Goal: Task Accomplishment & Management: Manage account settings

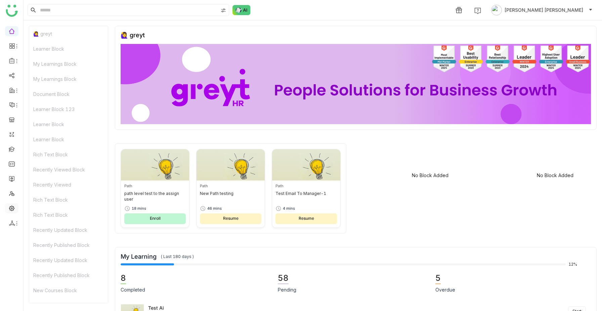
click at [11, 208] on link at bounding box center [12, 208] width 6 height 6
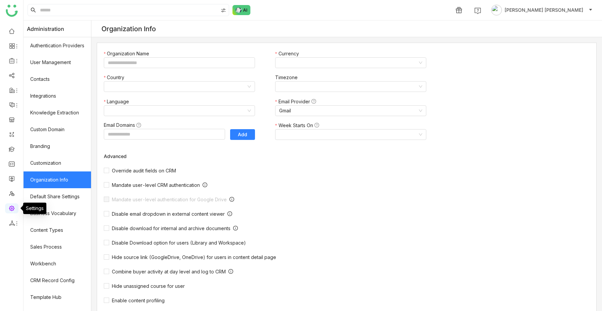
type input "*******"
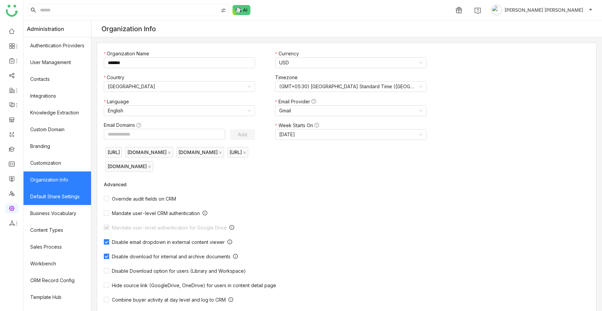
scroll to position [45, 0]
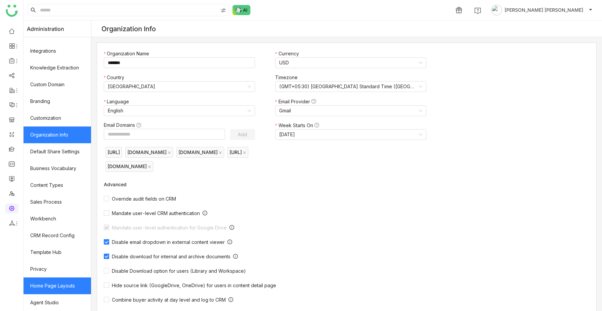
click at [64, 291] on link "Home Page Layouts" at bounding box center [56, 286] width 67 height 17
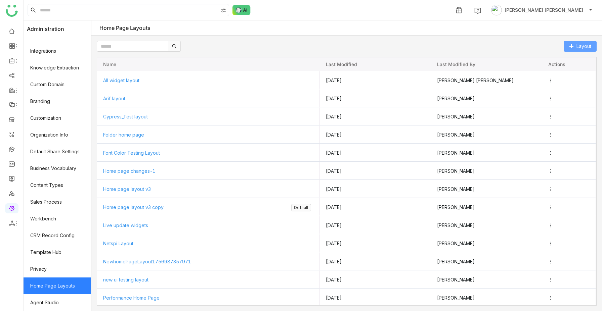
click at [588, 43] on span "Layout" at bounding box center [583, 46] width 15 height 7
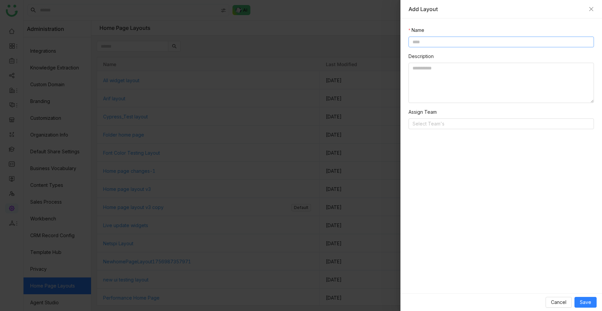
click at [483, 44] on input at bounding box center [500, 42] width 185 height 11
type input "**********"
click at [589, 301] on span "Save" at bounding box center [584, 302] width 11 height 7
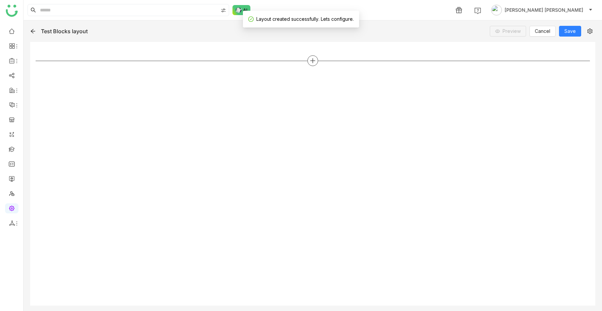
click at [312, 61] on icon at bounding box center [312, 60] width 5 height 1
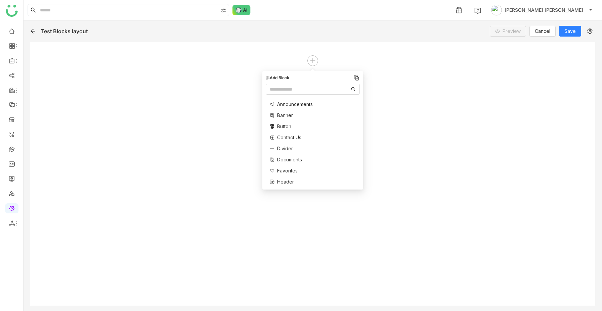
click at [300, 102] on span "Announcements" at bounding box center [295, 104] width 36 height 7
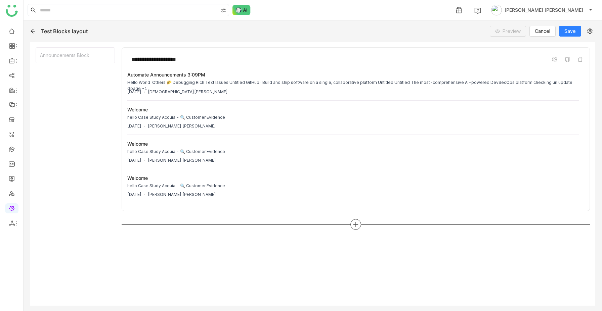
click at [353, 224] on icon at bounding box center [355, 225] width 6 height 6
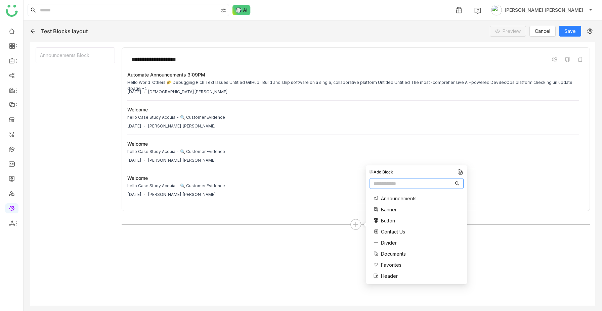
click at [388, 253] on span "Documents" at bounding box center [393, 253] width 25 height 7
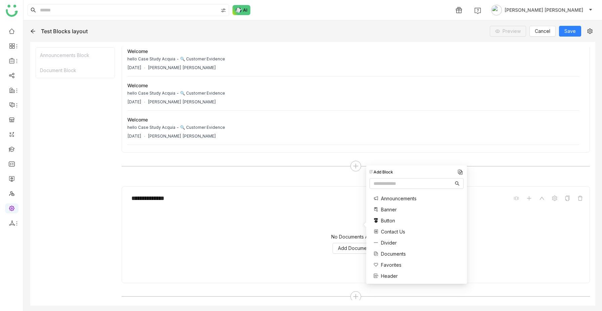
scroll to position [61, 0]
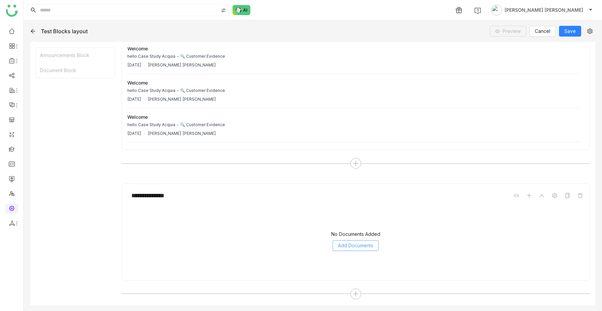
click at [359, 248] on span "Add Documents" at bounding box center [355, 245] width 35 height 7
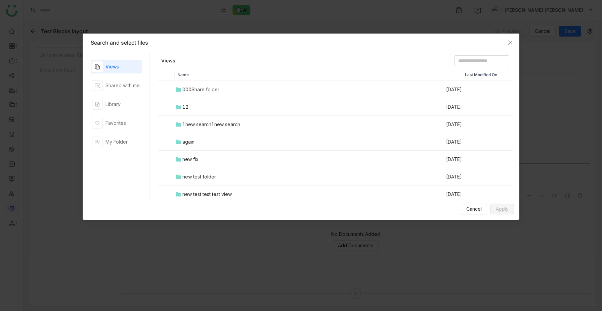
click at [194, 90] on div "000Share folder" at bounding box center [200, 89] width 37 height 7
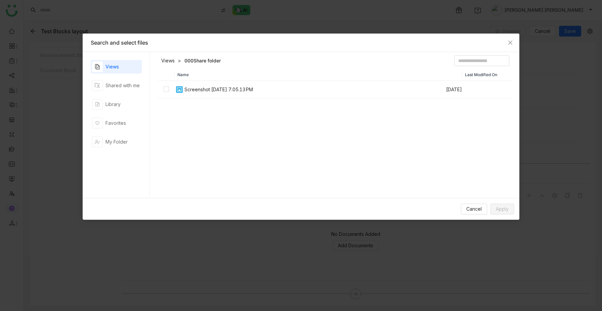
click at [170, 61] on link "Views" at bounding box center [167, 60] width 13 height 7
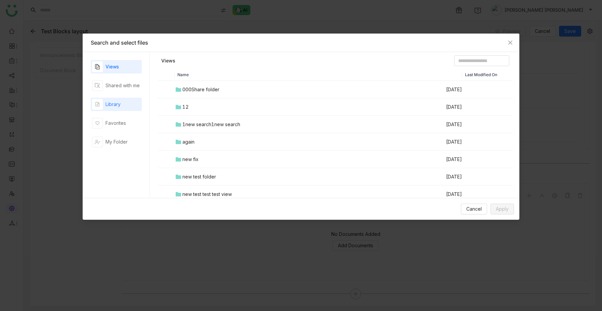
click at [128, 105] on div "Library" at bounding box center [116, 104] width 51 height 13
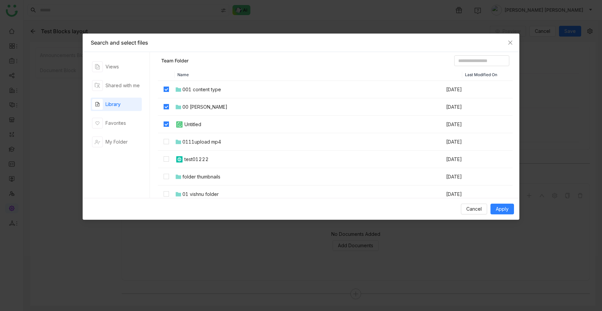
click at [166, 146] on td at bounding box center [166, 141] width 17 height 17
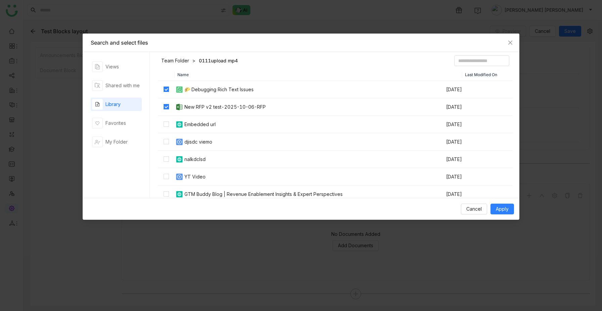
click at [167, 128] on td at bounding box center [166, 124] width 17 height 17
click at [167, 146] on td at bounding box center [166, 141] width 17 height 17
click at [165, 174] on label at bounding box center [165, 176] width 5 height 7
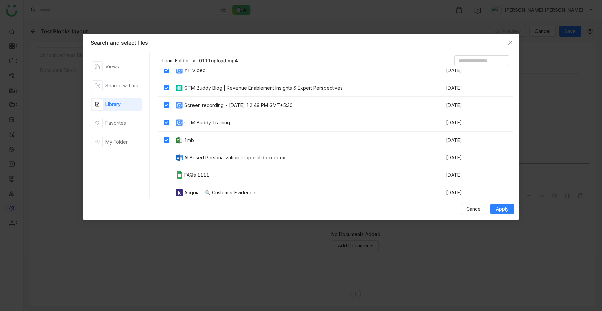
scroll to position [107, 0]
click at [164, 178] on td at bounding box center [166, 174] width 17 height 17
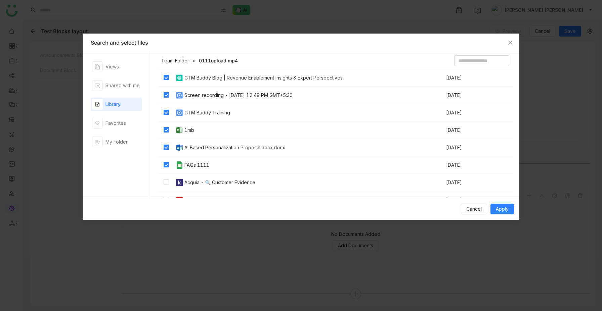
scroll to position [124, 0]
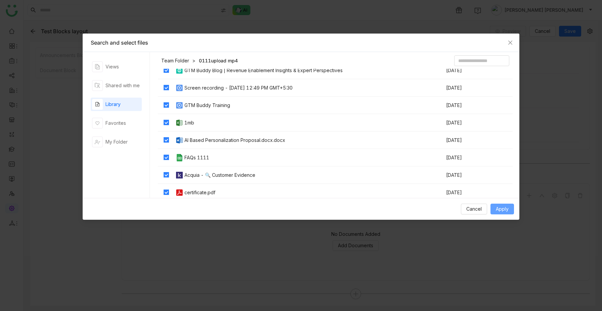
click at [502, 208] on span "Apply" at bounding box center [501, 208] width 13 height 7
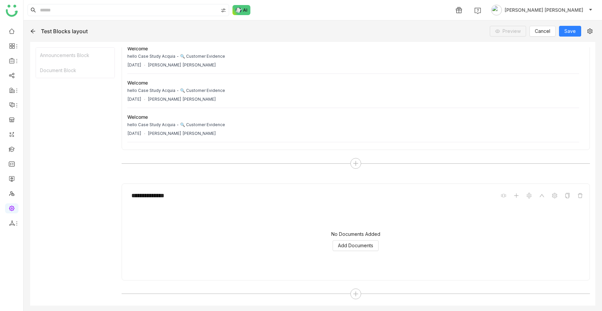
scroll to position [45, 0]
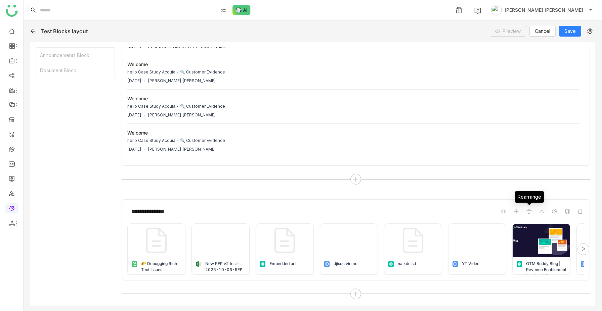
click at [528, 212] on img at bounding box center [529, 211] width 8 height 8
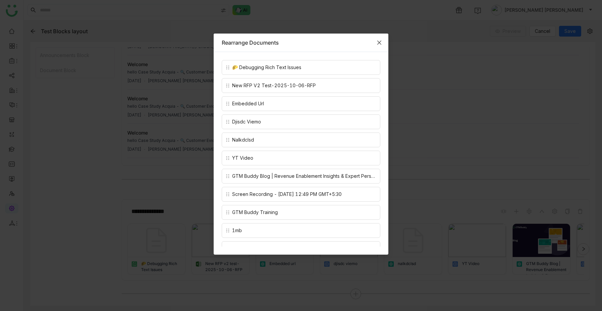
click at [380, 41] on icon "Close" at bounding box center [378, 42] width 5 height 5
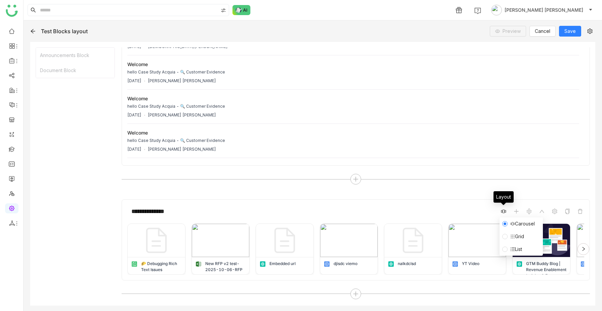
click at [499, 211] on span at bounding box center [503, 211] width 8 height 8
click at [516, 252] on span "List" at bounding box center [515, 249] width 17 height 7
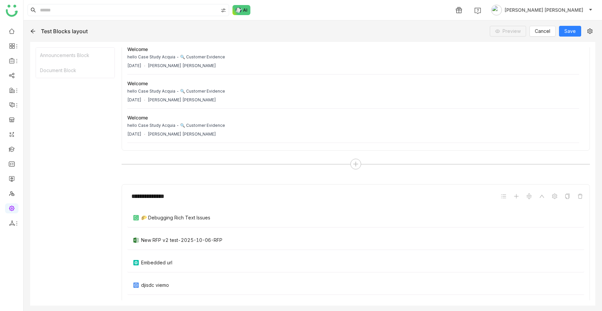
scroll to position [164, 0]
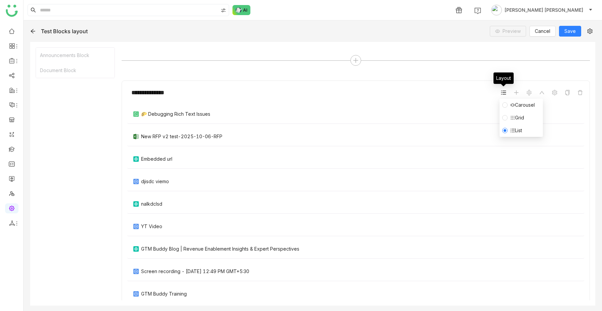
click at [502, 95] on icon at bounding box center [502, 92] width 5 height 5
click at [514, 115] on icon at bounding box center [512, 117] width 5 height 5
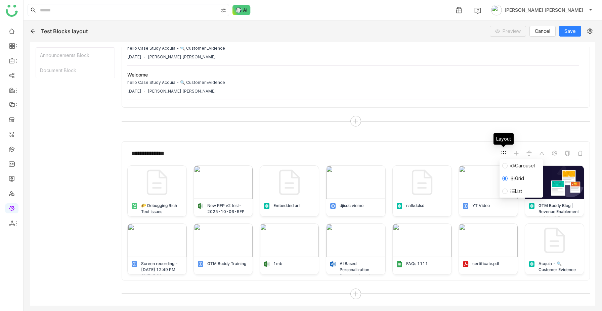
click at [502, 154] on icon at bounding box center [502, 153] width 5 height 5
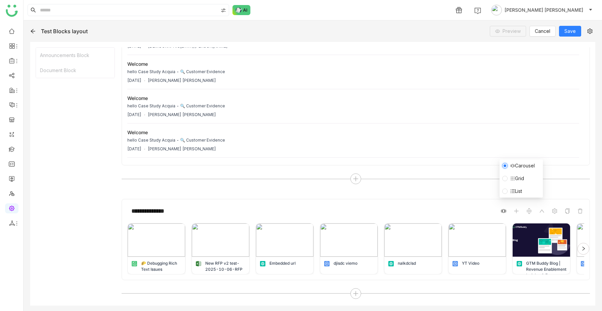
scroll to position [45, 0]
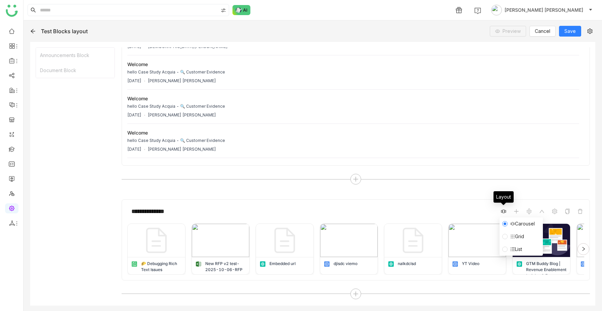
click at [502, 212] on icon at bounding box center [502, 211] width 5 height 5
click at [508, 247] on span "List" at bounding box center [515, 249] width 17 height 7
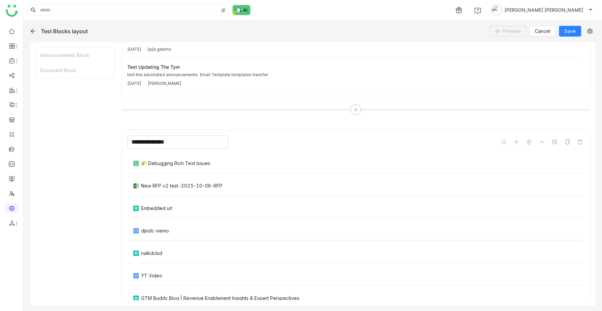
scroll to position [305, 0]
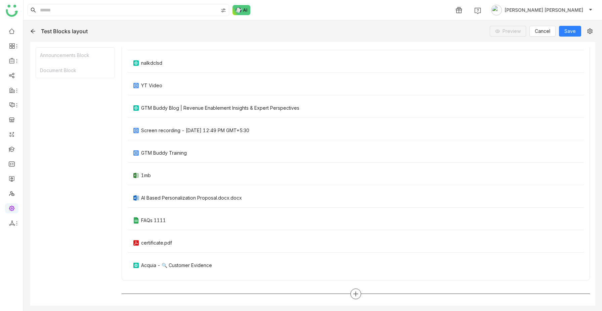
click at [356, 291] on icon at bounding box center [355, 294] width 6 height 6
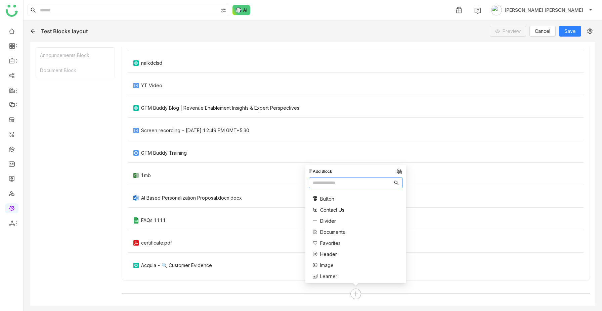
scroll to position [279, 0]
click at [327, 273] on span "Two Column" at bounding box center [334, 272] width 28 height 7
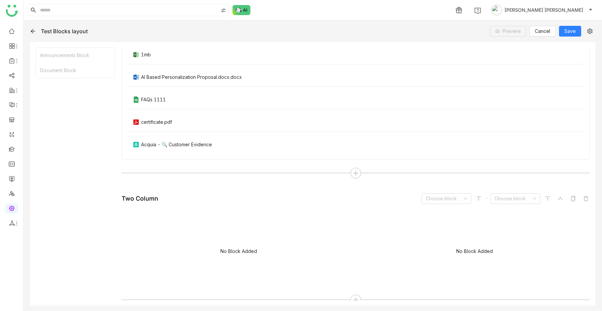
scroll to position [432, 0]
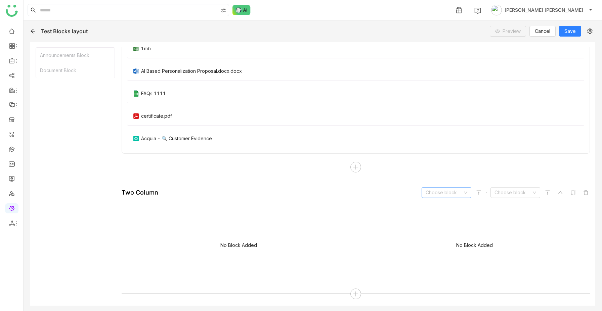
click at [434, 195] on input at bounding box center [443, 193] width 37 height 10
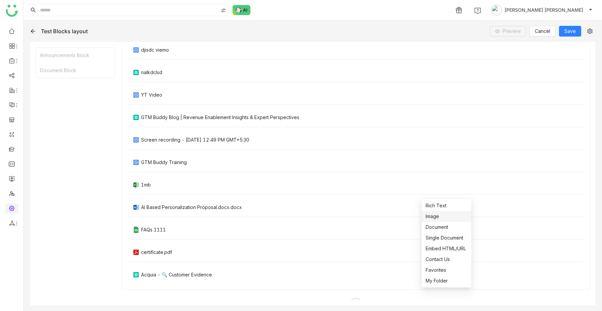
scroll to position [293, 0]
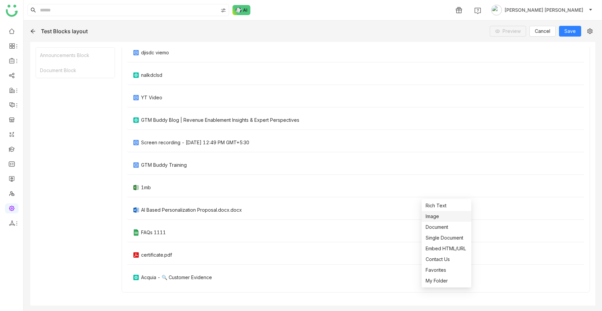
click at [110, 248] on div "**********" at bounding box center [313, 96] width 554 height 685
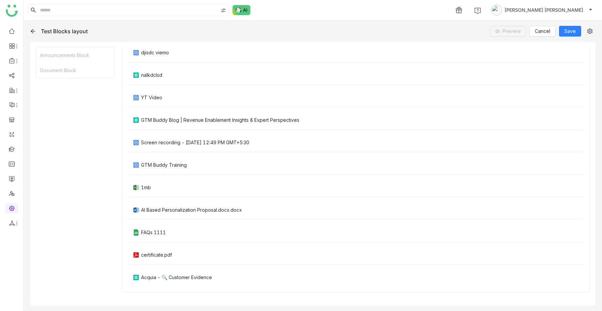
scroll to position [432, 0]
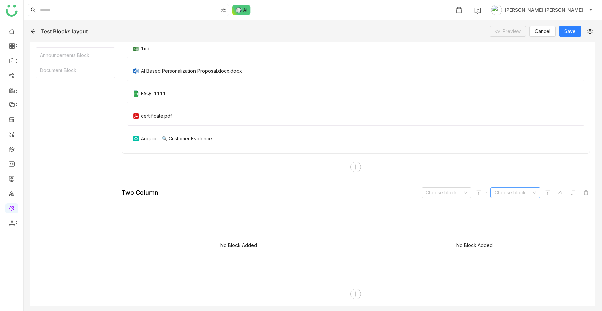
click at [512, 193] on input at bounding box center [512, 193] width 37 height 10
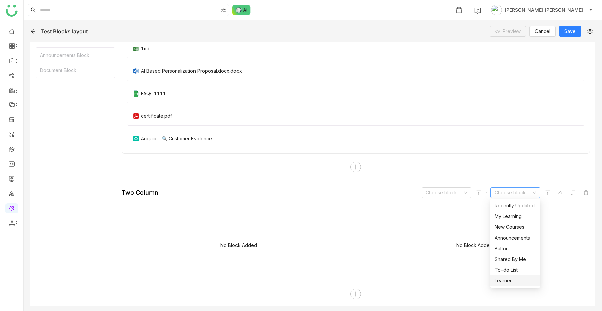
click at [511, 281] on div "Learner" at bounding box center [515, 280] width 42 height 7
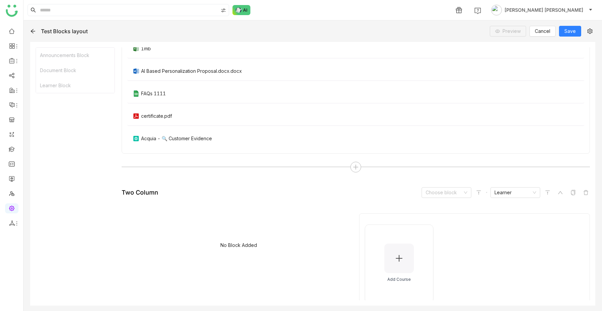
scroll to position [461, 0]
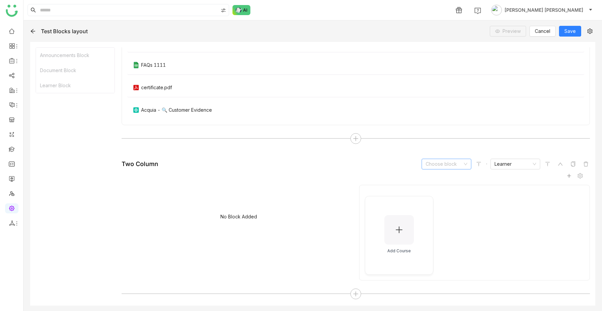
click at [449, 165] on input at bounding box center [443, 164] width 37 height 10
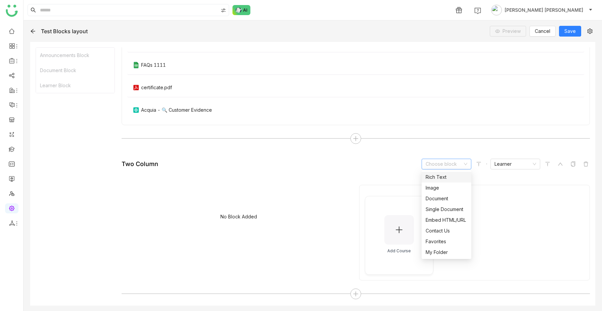
click at [441, 177] on div "Rich Text" at bounding box center [446, 177] width 42 height 7
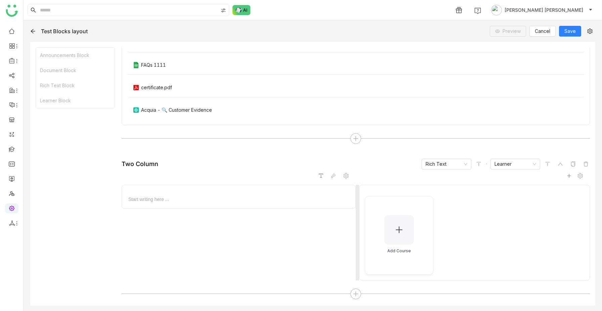
click at [206, 200] on div at bounding box center [238, 199] width 223 height 7
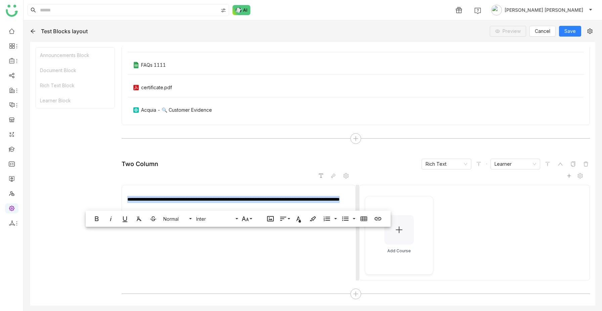
copy div "**********"
click at [182, 206] on div "**********" at bounding box center [238, 203] width 223 height 14
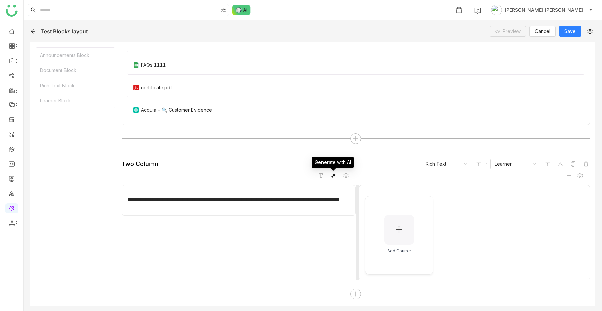
click at [329, 178] on span at bounding box center [333, 176] width 8 height 8
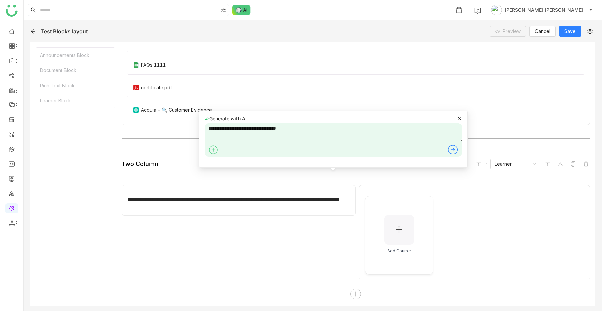
type textarea "**********"
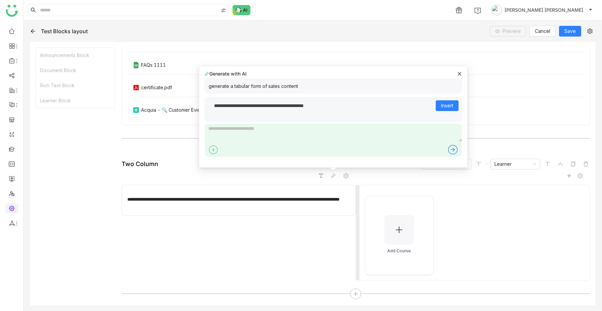
click at [188, 209] on div "**********" at bounding box center [238, 203] width 223 height 14
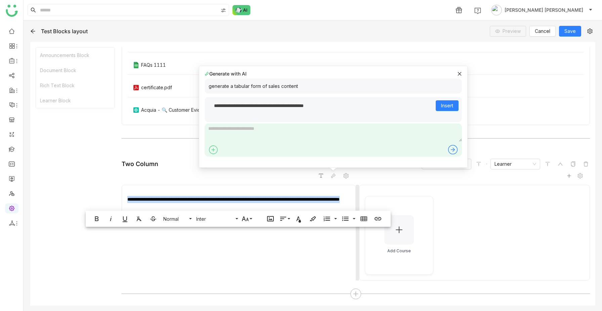
copy div "**********"
click at [199, 205] on div "**********" at bounding box center [238, 203] width 223 height 14
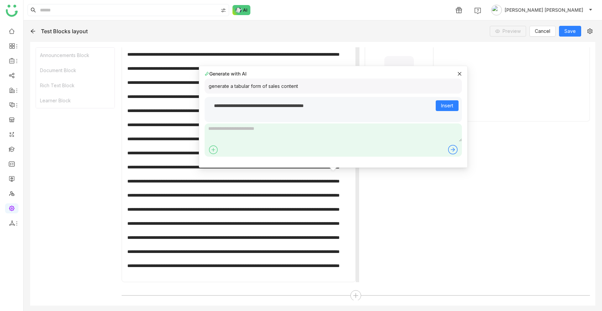
scroll to position [621, 0]
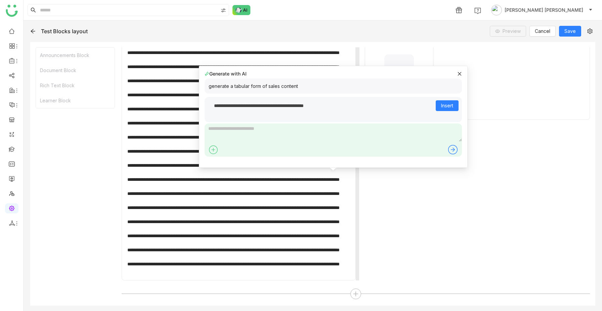
click at [426, 209] on div "Add Course" at bounding box center [474, 152] width 231 height 256
click at [458, 72] on icon at bounding box center [459, 73] width 5 height 5
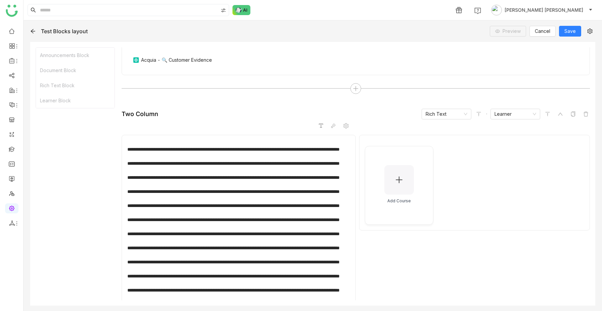
scroll to position [507, 0]
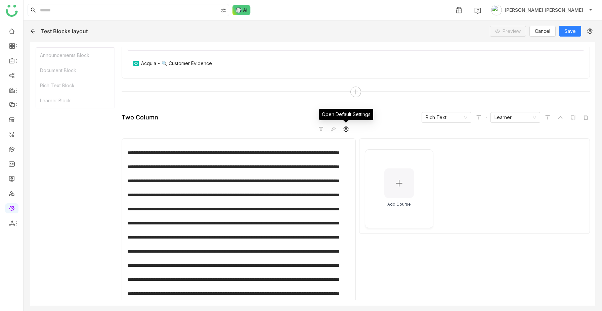
click at [344, 131] on icon at bounding box center [345, 129] width 5 height 5
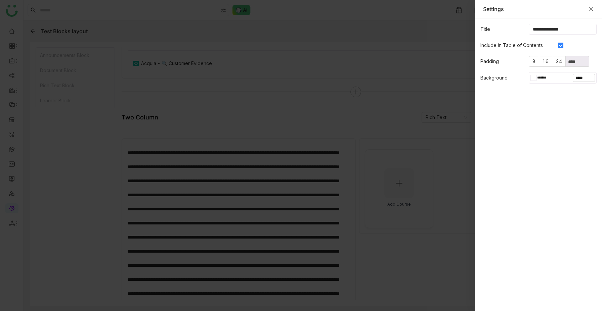
click at [590, 7] on icon "Close" at bounding box center [590, 8] width 5 height 5
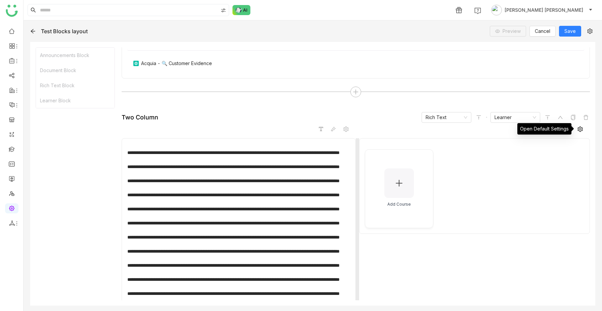
click at [581, 128] on icon at bounding box center [579, 129] width 5 height 5
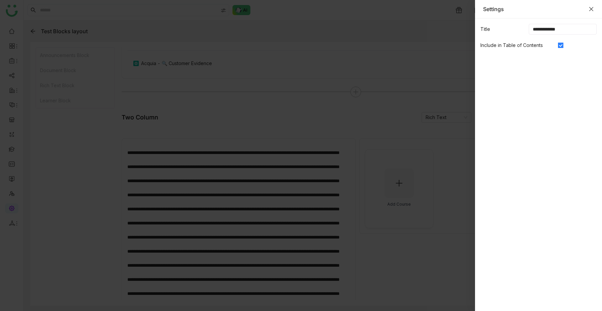
click at [591, 8] on icon "Close" at bounding box center [590, 8] width 5 height 5
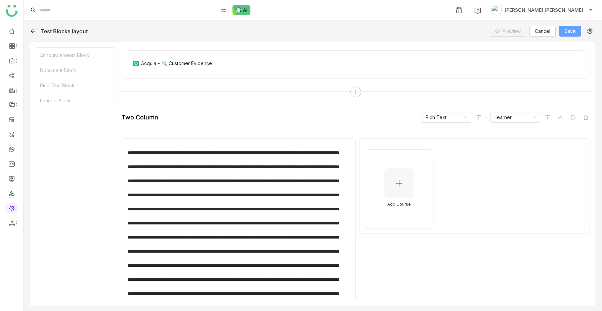
click at [570, 30] on span "Save" at bounding box center [569, 31] width 11 height 7
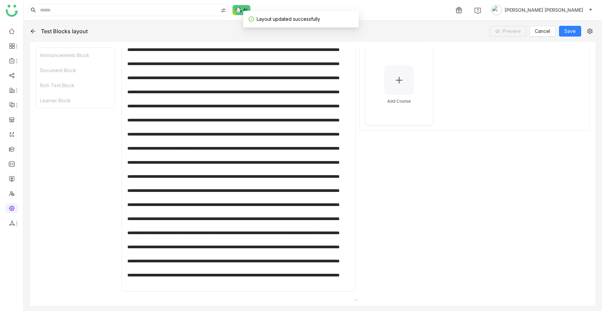
scroll to position [490, 0]
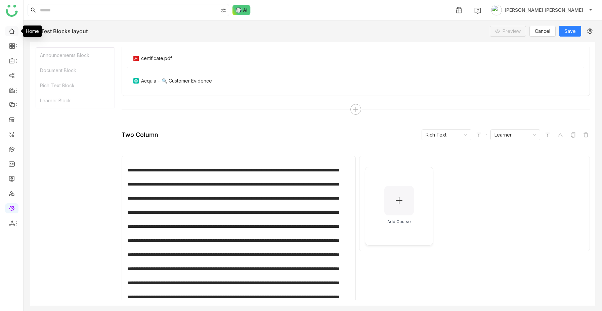
click at [12, 32] on link at bounding box center [12, 31] width 6 height 6
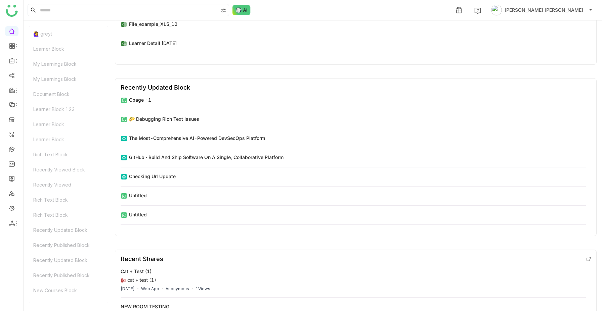
scroll to position [4514, 0]
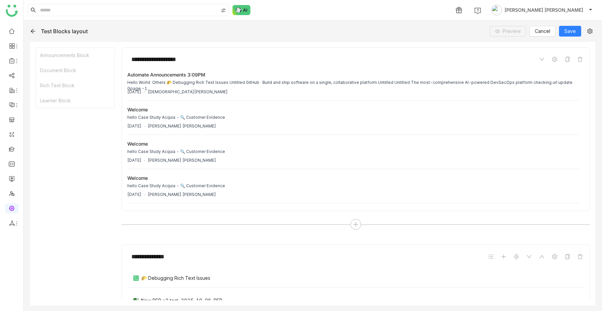
click at [32, 32] on icon at bounding box center [32, 31] width 5 height 5
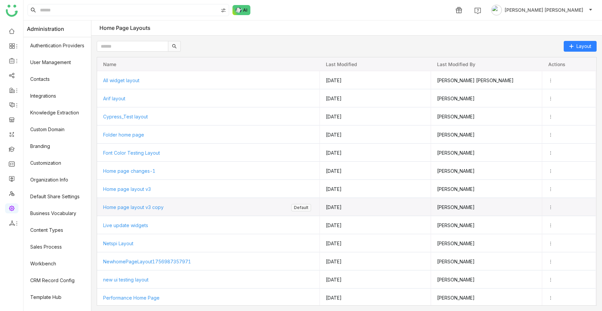
click at [139, 207] on span "Home page layout v3 copy" at bounding box center [133, 207] width 60 height 6
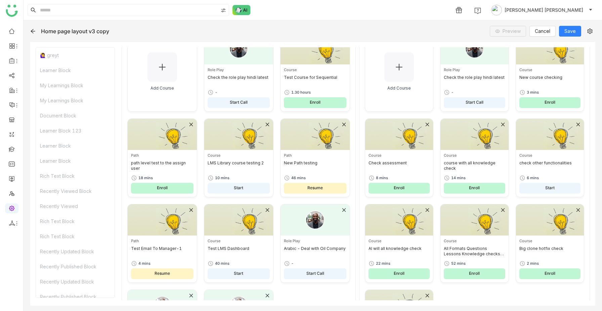
scroll to position [1410, 0]
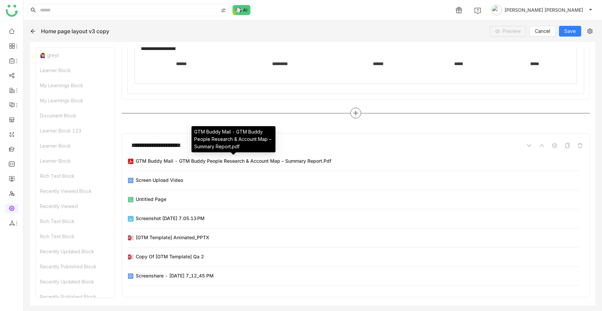
click at [358, 115] on div at bounding box center [355, 113] width 11 height 11
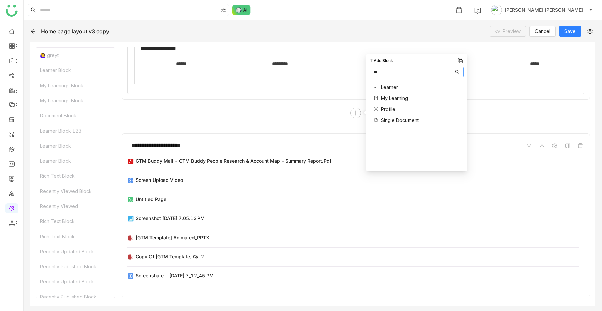
scroll to position [0, 0]
type input "***"
click at [388, 89] on span "Learner" at bounding box center [389, 87] width 17 height 7
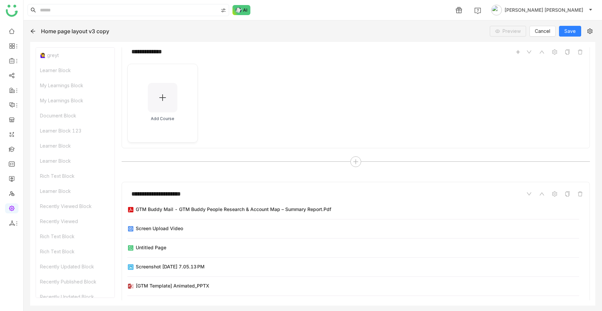
scroll to position [1505, 0]
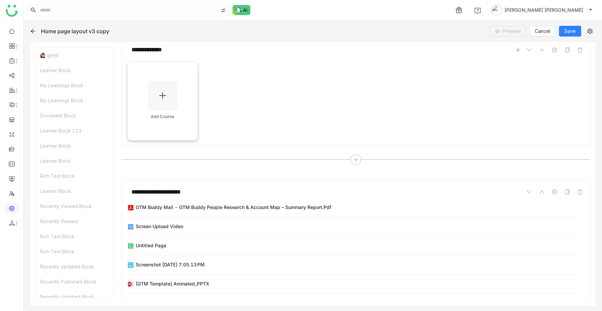
click at [152, 109] on div at bounding box center [163, 96] width 30 height 30
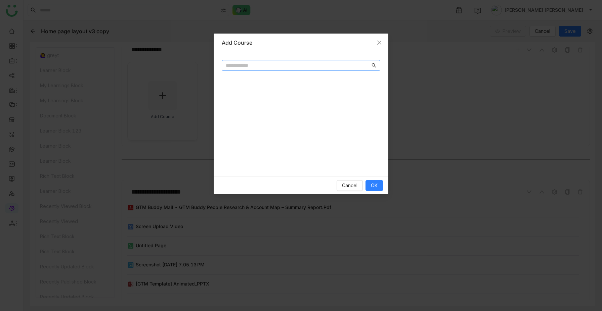
click at [270, 64] on input "text" at bounding box center [298, 65] width 144 height 7
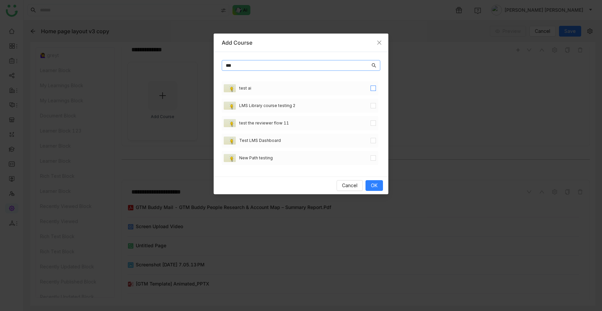
type input "***"
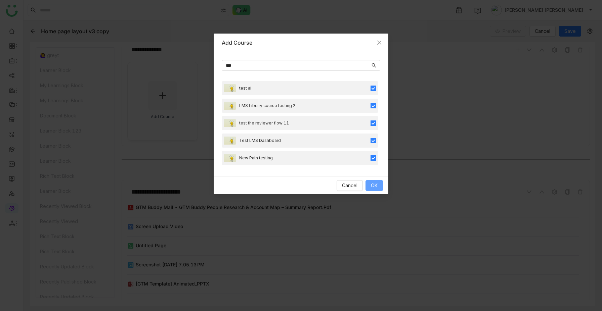
click at [376, 189] on span "OK" at bounding box center [374, 185] width 7 height 7
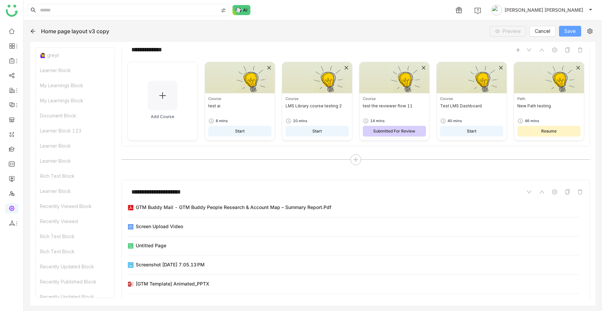
click at [574, 29] on span "Save" at bounding box center [569, 31] width 11 height 7
click at [9, 30] on link at bounding box center [12, 31] width 6 height 6
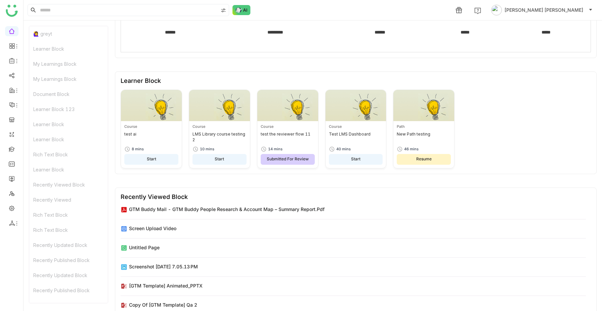
scroll to position [1205, 0]
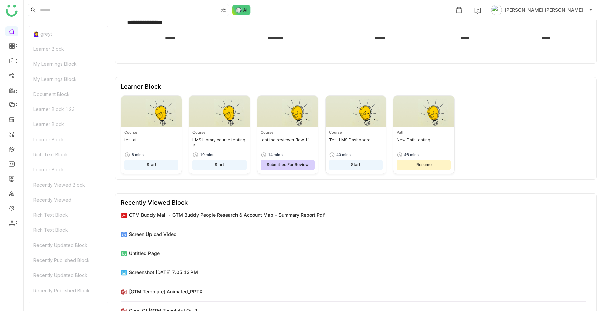
click at [140, 90] on div "Learner Block" at bounding box center [141, 86] width 40 height 7
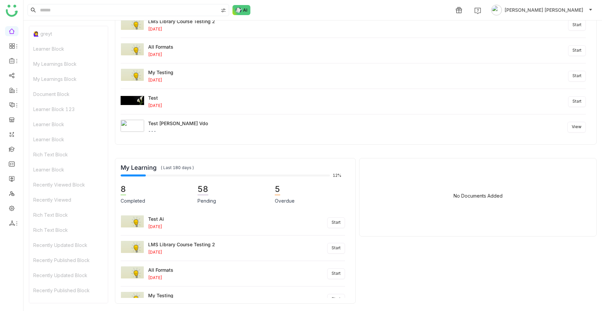
scroll to position [250, 0]
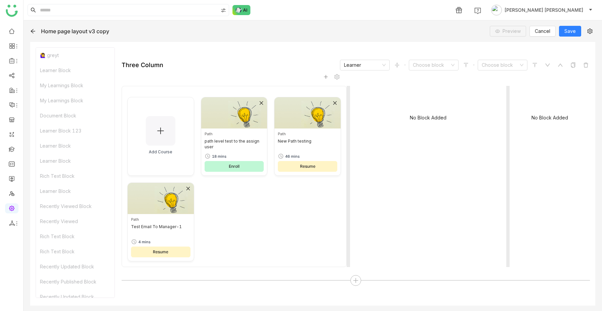
scroll to position [128, 0]
click at [339, 81] on span at bounding box center [337, 78] width 8 height 8
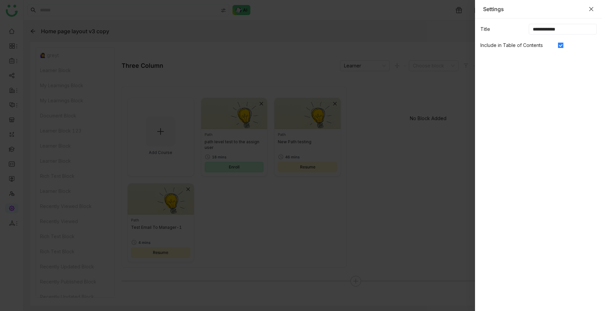
click at [591, 7] on icon "Close" at bounding box center [590, 8] width 5 height 5
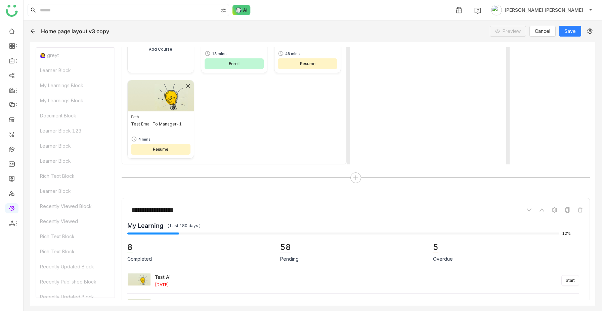
scroll to position [236, 0]
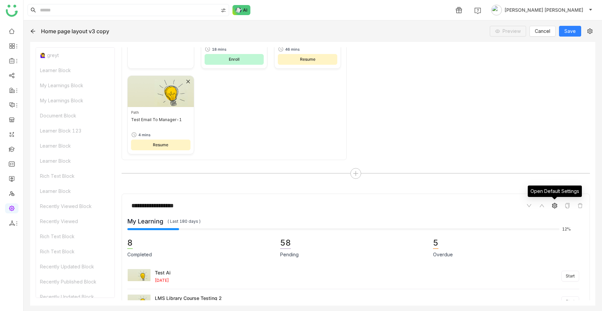
click at [555, 207] on icon at bounding box center [554, 205] width 5 height 5
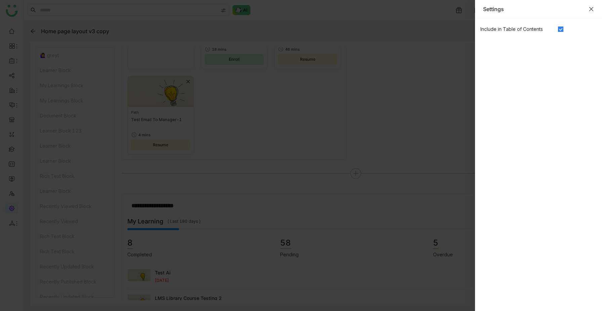
click at [589, 9] on icon "Close" at bounding box center [590, 8] width 5 height 5
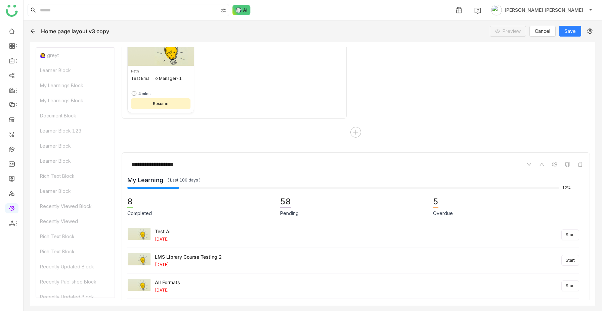
scroll to position [278, 0]
drag, startPoint x: 211, startPoint y: 179, endPoint x: 120, endPoint y: 180, distance: 91.6
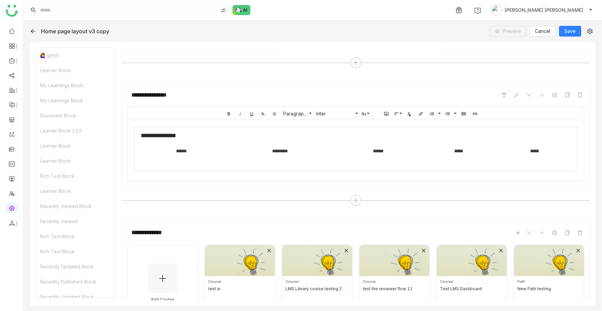
scroll to position [1323, 0]
click at [174, 233] on input "**********" at bounding box center [177, 232] width 101 height 13
type input "**********"
click at [572, 30] on span "Save" at bounding box center [569, 31] width 11 height 7
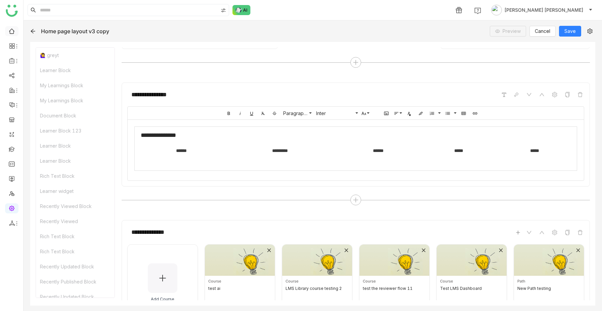
click at [10, 29] on link at bounding box center [12, 31] width 6 height 6
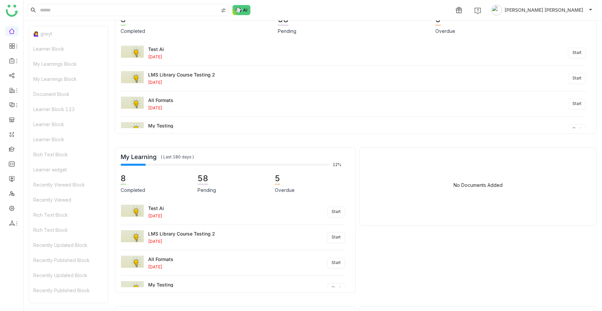
click at [47, 167] on div "Learner widget" at bounding box center [68, 169] width 79 height 15
